Goal: Find specific page/section: Find specific page/section

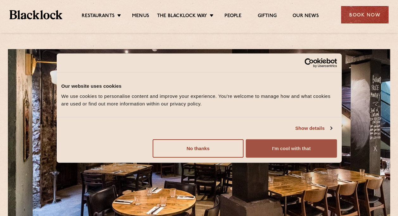
click at [282, 146] on button "I'm cool with that" at bounding box center [291, 148] width 91 height 18
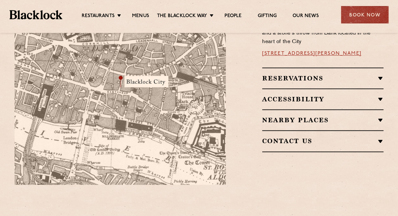
scroll to position [317, 0]
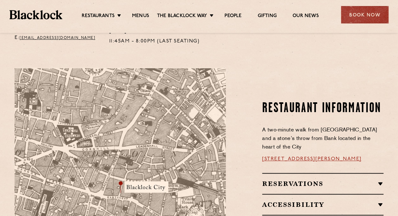
click at [379, 180] on h2 "Reservations" at bounding box center [322, 184] width 121 height 8
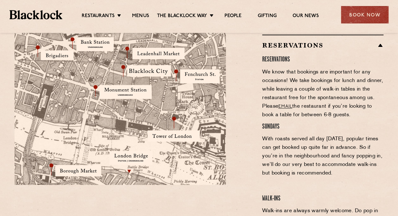
scroll to position [527, 0]
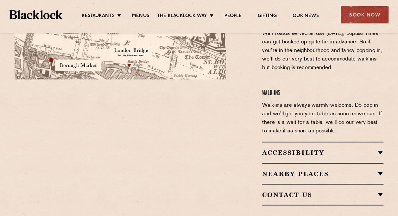
click at [380, 191] on h2 "Contact Us" at bounding box center [322, 195] width 121 height 8
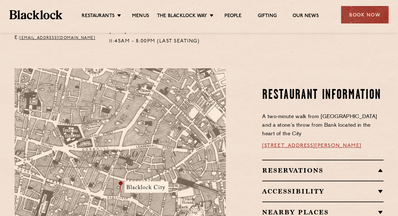
scroll to position [211, 0]
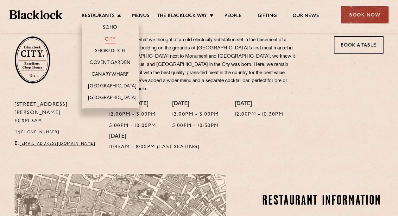
click at [114, 41] on link "City" at bounding box center [110, 39] width 11 height 7
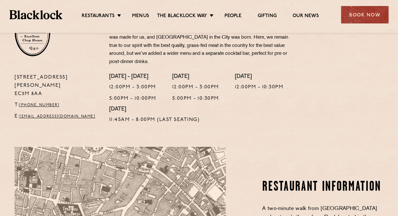
scroll to position [132, 0]
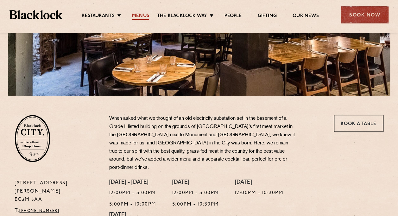
click at [136, 16] on link "Menus" at bounding box center [140, 16] width 17 height 7
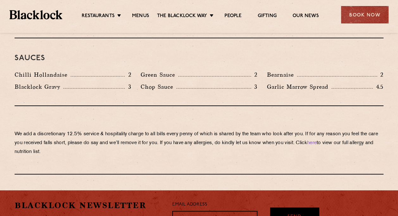
scroll to position [739, 0]
